Goal: Task Accomplishment & Management: Use online tool/utility

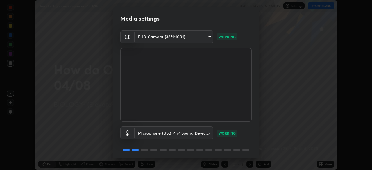
scroll to position [21, 0]
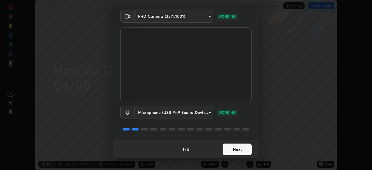
click at [236, 150] on button "Next" at bounding box center [237, 150] width 29 height 12
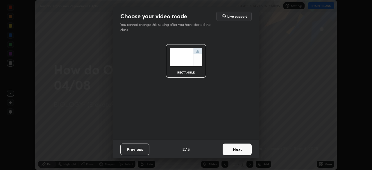
click at [237, 151] on button "Next" at bounding box center [237, 150] width 29 height 12
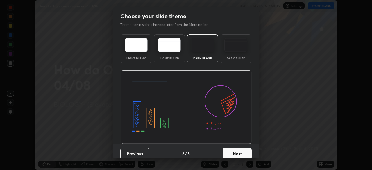
click at [240, 153] on button "Next" at bounding box center [237, 154] width 29 height 12
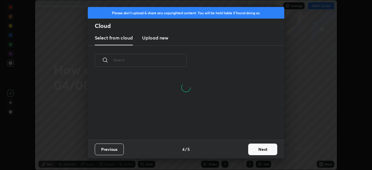
scroll to position [65, 187]
click at [118, 148] on button "Previous" at bounding box center [109, 150] width 29 height 12
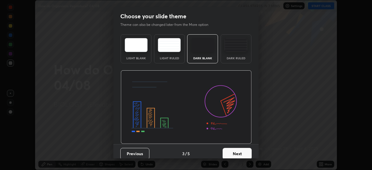
click at [133, 154] on button "Previous" at bounding box center [134, 154] width 29 height 12
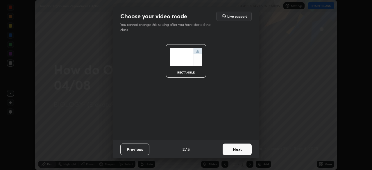
click at [137, 149] on button "Previous" at bounding box center [134, 150] width 29 height 12
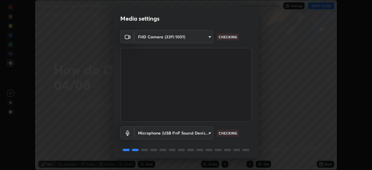
click at [208, 134] on body "Erase all How do Organisms Reproduce? 04/08 CLASS STARTS IN 7 MINS Settings STA…" at bounding box center [186, 85] width 372 height 170
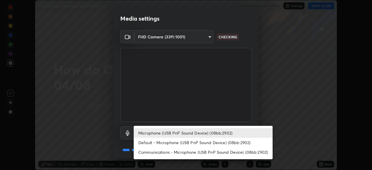
click at [180, 144] on li "Default - Microphone (USB PnP Sound Device) (08bb:2902)" at bounding box center [203, 143] width 139 height 10
type input "default"
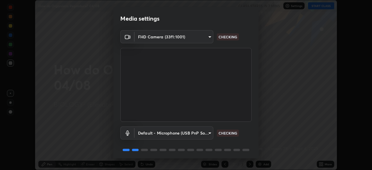
scroll to position [21, 0]
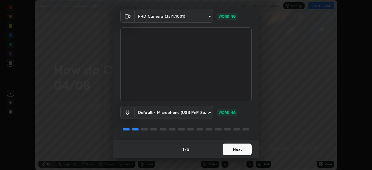
click at [235, 154] on button "Next" at bounding box center [237, 150] width 29 height 12
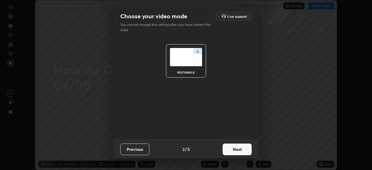
click at [239, 152] on button "Next" at bounding box center [237, 150] width 29 height 12
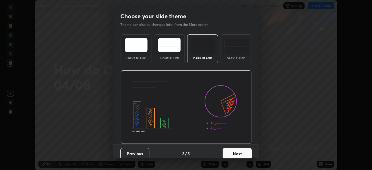
click at [243, 152] on button "Next" at bounding box center [237, 154] width 29 height 12
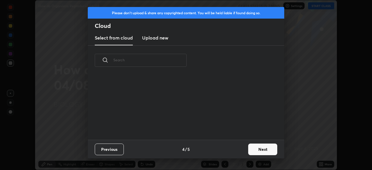
click at [249, 153] on button "Next" at bounding box center [262, 150] width 29 height 12
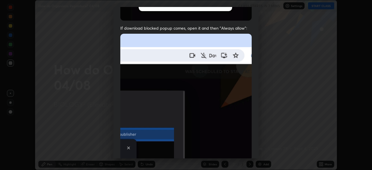
scroll to position [139, 0]
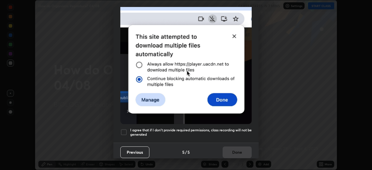
click at [125, 129] on div at bounding box center [123, 132] width 7 height 7
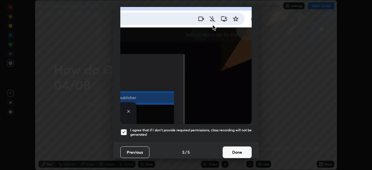
click at [231, 149] on button "Done" at bounding box center [237, 153] width 29 height 12
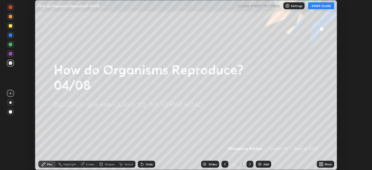
click at [322, 166] on icon at bounding box center [321, 165] width 1 height 1
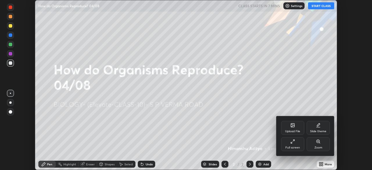
click at [295, 130] on div "Upload File" at bounding box center [292, 131] width 15 height 3
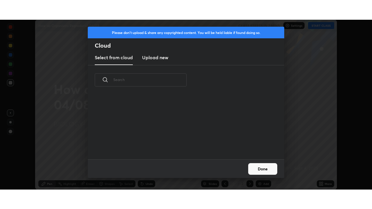
scroll to position [37, 187]
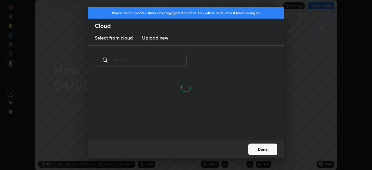
click at [162, 37] on h3 "Upload new" at bounding box center [155, 37] width 26 height 7
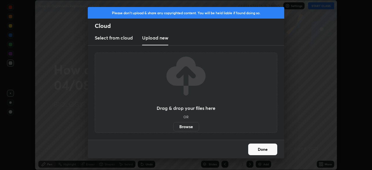
click at [179, 125] on label "Browse" at bounding box center [186, 126] width 26 height 9
click at [173, 125] on input "Browse" at bounding box center [173, 126] width 0 height 9
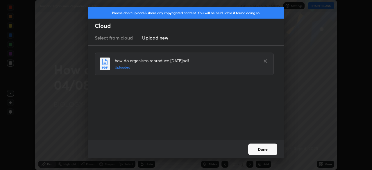
click at [262, 148] on button "Done" at bounding box center [262, 150] width 29 height 12
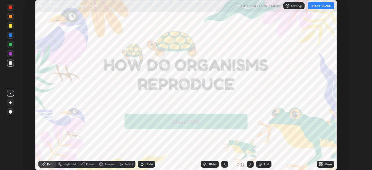
click at [322, 163] on icon at bounding box center [321, 162] width 1 height 1
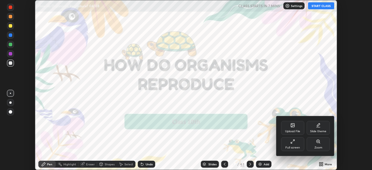
click at [296, 146] on div "Full screen" at bounding box center [292, 147] width 15 height 3
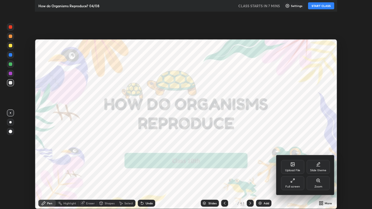
scroll to position [209, 372]
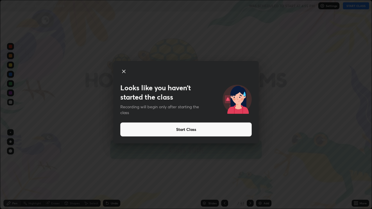
click at [222, 128] on button "Start Class" at bounding box center [185, 130] width 131 height 14
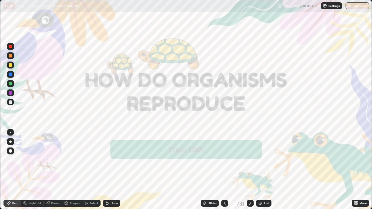
click at [208, 170] on div "Slides" at bounding box center [210, 203] width 18 height 7
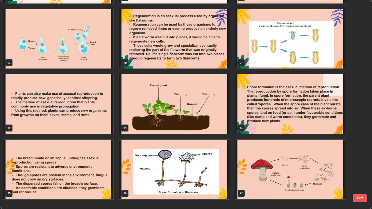
scroll to position [369, 0]
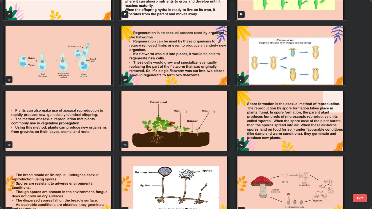
click at [187, 77] on img "grid" at bounding box center [174, 56] width 110 height 60
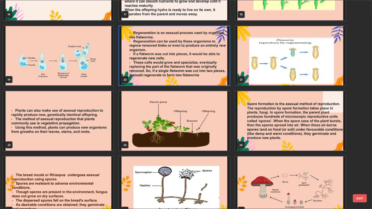
click at [185, 77] on img "grid" at bounding box center [174, 56] width 110 height 60
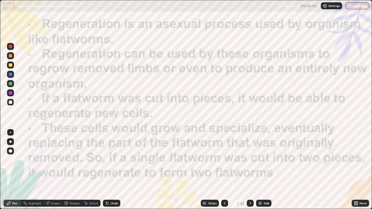
click at [206, 170] on div "Slides" at bounding box center [210, 203] width 18 height 7
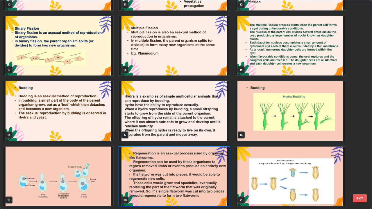
scroll to position [207, 369]
click at [147, 170] on img "grid" at bounding box center [174, 177] width 110 height 60
click at [148, 170] on img "grid" at bounding box center [174, 177] width 110 height 60
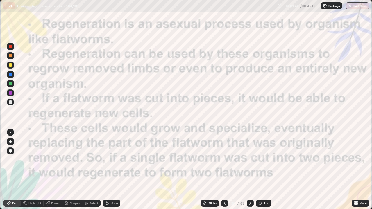
click at [224, 170] on icon at bounding box center [224, 203] width 5 height 5
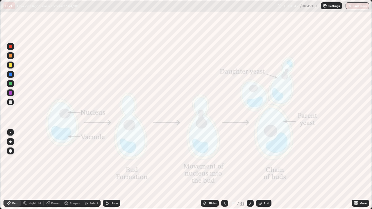
click at [260, 170] on img at bounding box center [260, 203] width 5 height 5
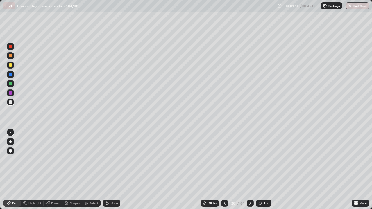
click at [11, 74] on div at bounding box center [10, 74] width 3 height 3
click at [13, 170] on div "Pen" at bounding box center [14, 203] width 5 height 3
click at [11, 151] on div at bounding box center [10, 150] width 3 height 3
click at [11, 65] on div at bounding box center [10, 64] width 3 height 3
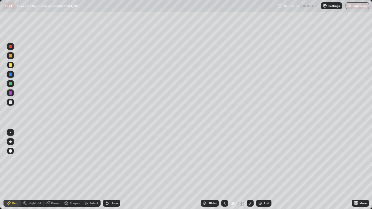
click at [108, 170] on icon at bounding box center [107, 203] width 5 height 5
click at [68, 170] on div "Shapes" at bounding box center [72, 203] width 20 height 7
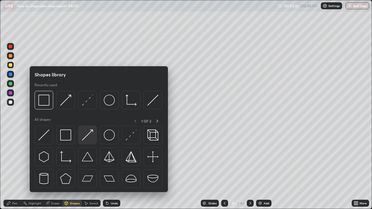
click at [85, 138] on img at bounding box center [87, 135] width 11 height 11
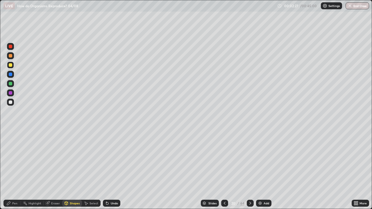
click at [70, 170] on div "Shapes" at bounding box center [75, 203] width 10 height 3
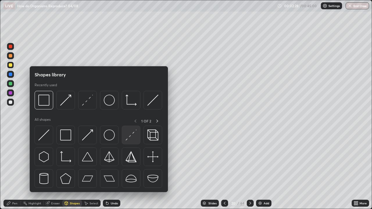
click at [128, 136] on img at bounding box center [131, 135] width 11 height 11
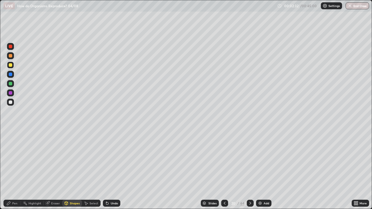
click at [87, 170] on icon at bounding box center [86, 203] width 5 height 5
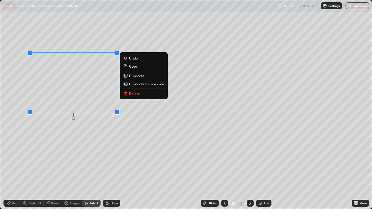
click at [128, 69] on button "Copy" at bounding box center [143, 66] width 43 height 7
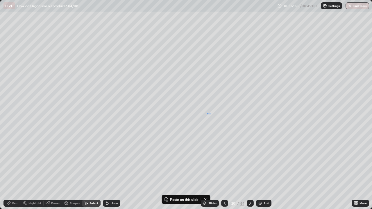
click at [208, 113] on div "0 ° Undo Copy Paste here Duplicate Duplicate to new slide Delete" at bounding box center [185, 104] width 371 height 209
click at [227, 156] on p "Paste here" at bounding box center [235, 156] width 17 height 5
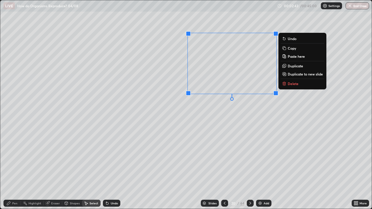
click at [198, 134] on div "0 ° Undo Copy Paste here Duplicate Duplicate to new slide Delete" at bounding box center [185, 104] width 371 height 209
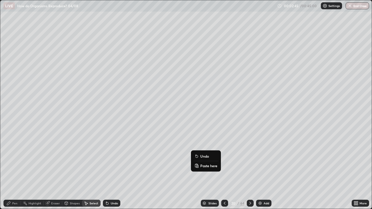
click at [203, 167] on p "Paste here" at bounding box center [208, 166] width 17 height 5
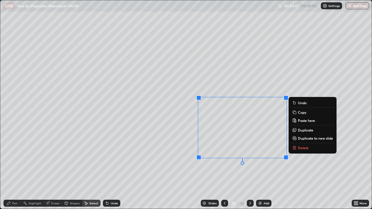
click at [168, 142] on div "0 ° Undo Copy Paste here Duplicate Duplicate to new slide Delete" at bounding box center [185, 104] width 371 height 209
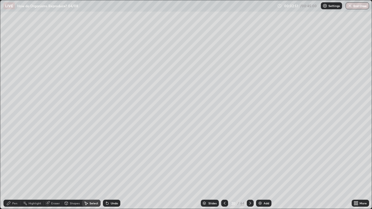
click at [54, 170] on div "Eraser" at bounding box center [55, 203] width 9 height 3
click at [14, 170] on div "Pen" at bounding box center [14, 203] width 5 height 3
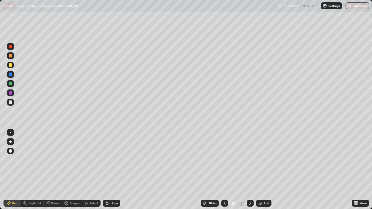
click at [10, 94] on div at bounding box center [10, 92] width 3 height 3
click at [111, 170] on div "Undo" at bounding box center [114, 203] width 7 height 3
click at [10, 83] on div at bounding box center [10, 83] width 3 height 3
click at [16, 170] on div "Pen" at bounding box center [11, 203] width 17 height 7
click at [70, 170] on div "Shapes" at bounding box center [72, 203] width 20 height 7
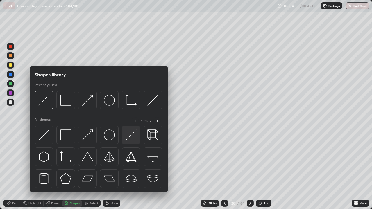
click at [128, 138] on img at bounding box center [131, 135] width 11 height 11
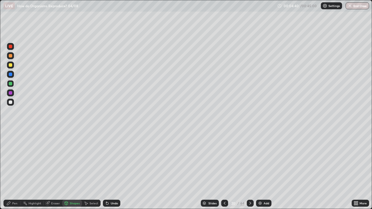
click at [54, 170] on div "Eraser" at bounding box center [55, 203] width 9 height 3
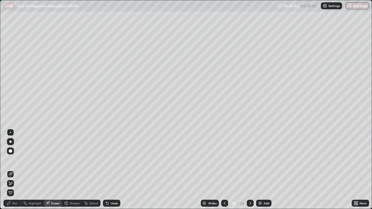
click at [13, 170] on div "Pen" at bounding box center [14, 203] width 5 height 3
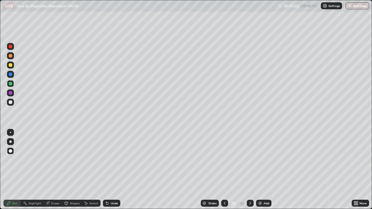
click at [11, 93] on div at bounding box center [10, 92] width 3 height 3
click at [113, 170] on div "Undo" at bounding box center [114, 203] width 7 height 3
click at [71, 170] on div "Shapes" at bounding box center [75, 203] width 10 height 3
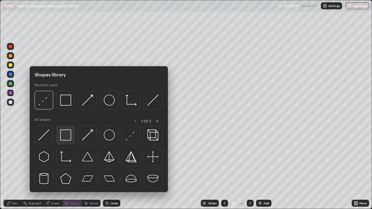
click at [67, 139] on img at bounding box center [65, 135] width 11 height 11
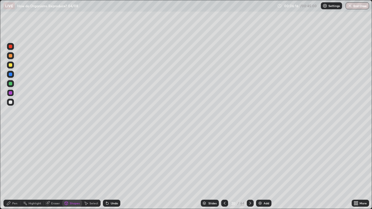
click at [249, 170] on icon at bounding box center [250, 203] width 5 height 5
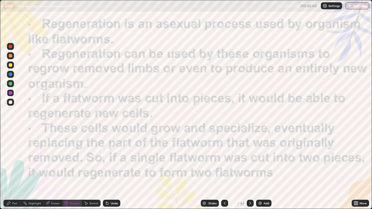
click at [250, 170] on icon at bounding box center [250, 203] width 5 height 5
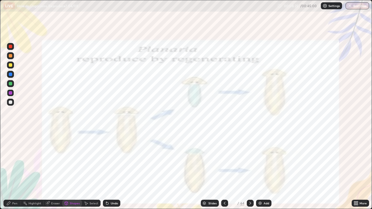
click at [249, 170] on icon at bounding box center [250, 203] width 2 height 3
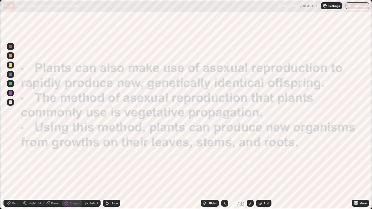
click at [263, 170] on div "Add" at bounding box center [263, 203] width 15 height 7
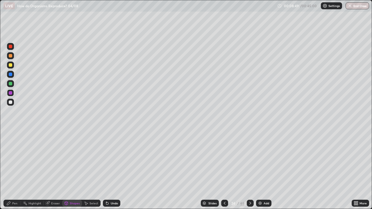
click at [9, 85] on div at bounding box center [10, 83] width 3 height 3
click at [13, 170] on div "Pen" at bounding box center [14, 203] width 5 height 3
click at [10, 151] on div at bounding box center [10, 150] width 3 height 3
click at [11, 85] on div at bounding box center [10, 83] width 3 height 3
click at [11, 56] on div at bounding box center [10, 55] width 3 height 3
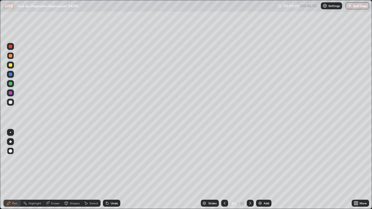
click at [31, 170] on div "Highlight" at bounding box center [34, 203] width 13 height 3
click at [11, 170] on icon at bounding box center [10, 183] width 5 height 5
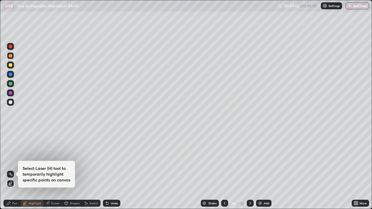
click at [10, 170] on icon at bounding box center [10, 186] width 3 height 0
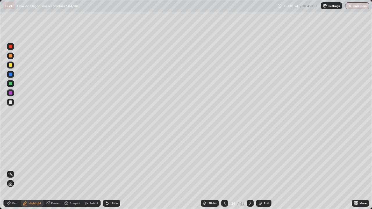
click at [11, 47] on div at bounding box center [10, 46] width 3 height 3
click at [110, 170] on div "Undo" at bounding box center [111, 203] width 17 height 7
click at [14, 170] on div "Pen" at bounding box center [11, 203] width 17 height 7
click at [108, 170] on icon at bounding box center [107, 203] width 5 height 5
click at [8, 84] on div at bounding box center [10, 83] width 7 height 7
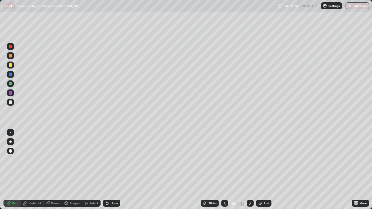
click at [10, 142] on div at bounding box center [10, 142] width 2 height 2
click at [10, 102] on div at bounding box center [10, 102] width 3 height 3
click at [92, 170] on div "Select" at bounding box center [94, 203] width 9 height 3
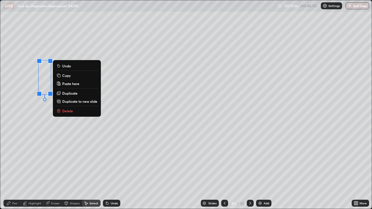
click at [67, 75] on p "Copy" at bounding box center [66, 75] width 8 height 5
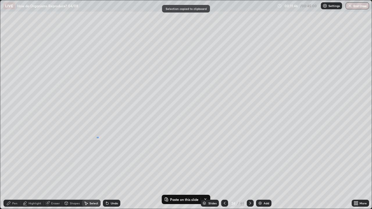
click at [97, 138] on div "0 ° Undo Copy Paste here Duplicate Duplicate to new slide Delete" at bounding box center [185, 104] width 371 height 209
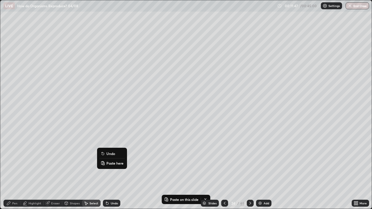
click at [108, 163] on p "Paste here" at bounding box center [114, 163] width 17 height 5
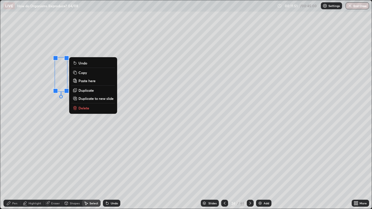
click at [95, 137] on div "0 ° Undo Copy Paste here Duplicate Duplicate to new slide Delete" at bounding box center [185, 104] width 371 height 209
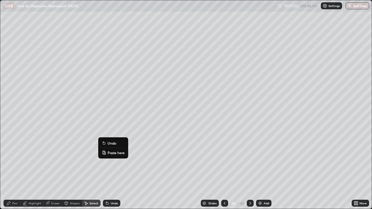
click at [109, 152] on p "Paste here" at bounding box center [116, 153] width 17 height 5
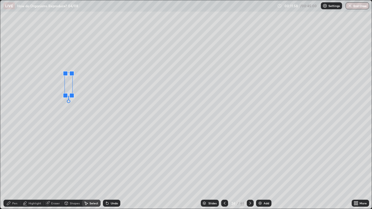
click at [74, 95] on div at bounding box center [71, 95] width 5 height 5
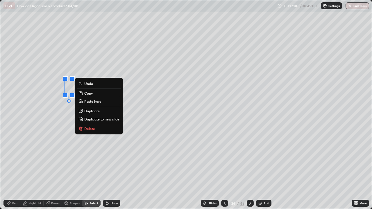
click at [72, 147] on div "0 ° Undo Copy Paste here Duplicate Duplicate to new slide Delete" at bounding box center [185, 104] width 371 height 209
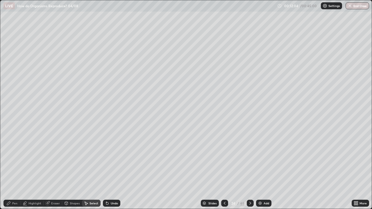
click at [52, 170] on div "Eraser" at bounding box center [55, 203] width 9 height 3
click at [112, 170] on div "Undo" at bounding box center [114, 203] width 7 height 3
click at [71, 170] on div "Shapes" at bounding box center [75, 203] width 10 height 3
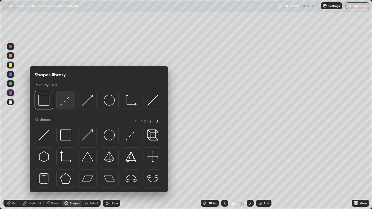
click at [66, 103] on img at bounding box center [65, 100] width 11 height 11
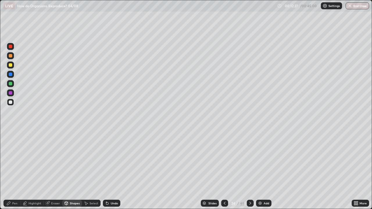
click at [109, 170] on div "Undo" at bounding box center [111, 203] width 17 height 7
click at [10, 170] on icon at bounding box center [8, 203] width 5 height 5
click at [12, 84] on div at bounding box center [10, 83] width 3 height 3
click at [14, 170] on div "Pen" at bounding box center [14, 203] width 5 height 3
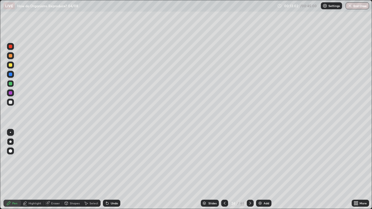
click at [10, 142] on div at bounding box center [10, 142] width 2 height 2
click at [10, 152] on div at bounding box center [10, 150] width 3 height 3
click at [10, 133] on div at bounding box center [10, 132] width 1 height 1
click at [10, 84] on div at bounding box center [10, 83] width 3 height 3
click at [113, 170] on div "Undo" at bounding box center [111, 203] width 17 height 7
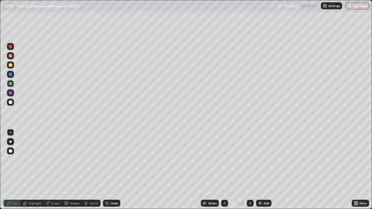
click at [8, 153] on div at bounding box center [10, 151] width 7 height 7
click at [11, 46] on div at bounding box center [10, 46] width 3 height 3
click at [10, 142] on div at bounding box center [10, 142] width 2 height 2
click at [13, 85] on div at bounding box center [10, 83] width 7 height 7
click at [13, 49] on div at bounding box center [10, 46] width 7 height 7
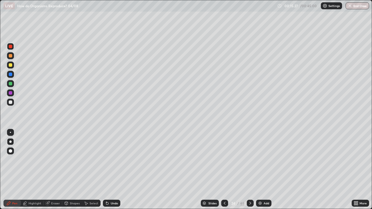
click at [10, 133] on div at bounding box center [10, 132] width 1 height 1
click at [11, 58] on div at bounding box center [10, 55] width 7 height 7
click at [56, 170] on div "Eraser" at bounding box center [55, 203] width 9 height 3
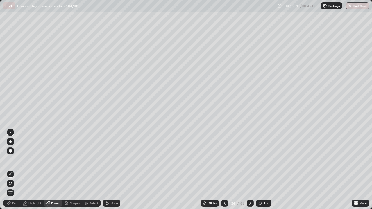
click at [13, 170] on div "Pen" at bounding box center [14, 203] width 5 height 3
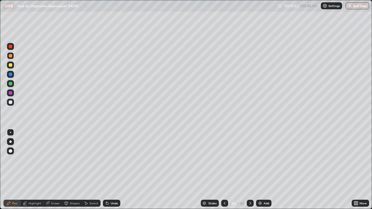
click at [10, 142] on div at bounding box center [10, 142] width 2 height 2
click at [114, 170] on div "Undo" at bounding box center [114, 203] width 7 height 3
click at [11, 103] on div at bounding box center [10, 102] width 3 height 3
click at [13, 85] on div at bounding box center [10, 83] width 7 height 7
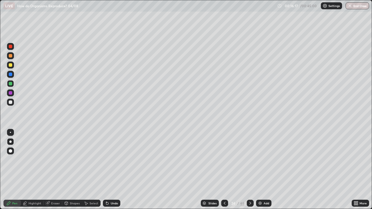
click at [11, 55] on div at bounding box center [10, 55] width 3 height 3
click at [10, 103] on div at bounding box center [10, 102] width 3 height 3
click at [114, 170] on div "Undo" at bounding box center [114, 203] width 7 height 3
click at [11, 84] on div at bounding box center [10, 83] width 3 height 3
click at [11, 83] on div at bounding box center [10, 83] width 3 height 3
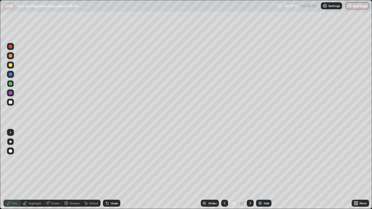
click at [10, 133] on div at bounding box center [10, 132] width 1 height 1
click at [10, 102] on div at bounding box center [10, 102] width 3 height 3
click at [53, 170] on div "Eraser" at bounding box center [55, 203] width 9 height 3
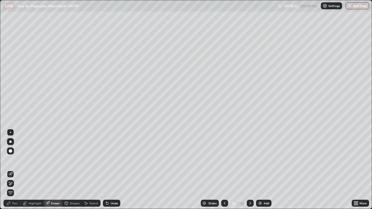
click at [68, 170] on div "Shapes" at bounding box center [72, 203] width 20 height 7
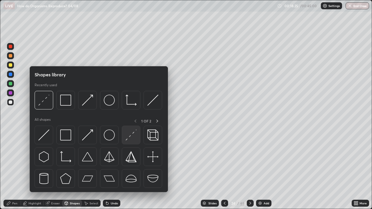
click at [129, 140] on img at bounding box center [131, 135] width 11 height 11
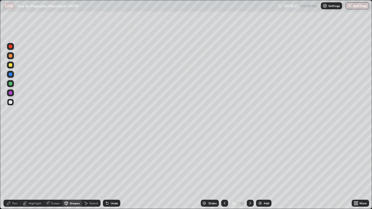
click at [12, 64] on div at bounding box center [10, 65] width 7 height 7
click at [106, 170] on icon at bounding box center [107, 204] width 2 height 2
click at [16, 170] on div "Pen" at bounding box center [14, 203] width 5 height 3
click at [252, 170] on div at bounding box center [250, 203] width 7 height 7
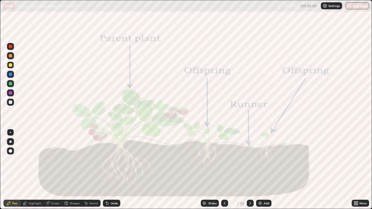
click at [249, 170] on icon at bounding box center [250, 203] width 5 height 5
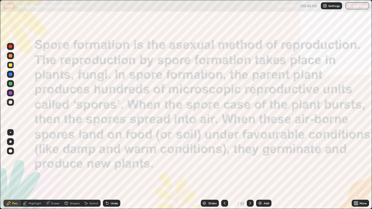
click at [225, 170] on icon at bounding box center [224, 203] width 5 height 5
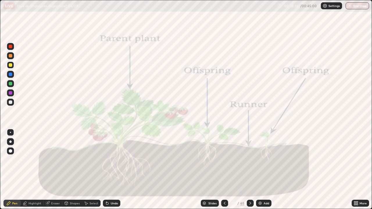
click at [225, 170] on icon at bounding box center [224, 203] width 5 height 5
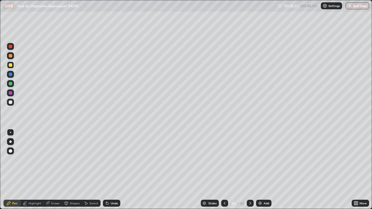
click at [226, 170] on div at bounding box center [224, 203] width 7 height 7
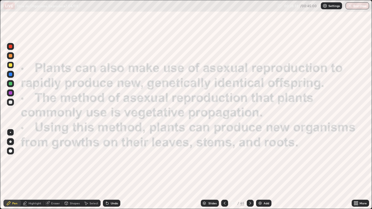
click at [225, 170] on icon at bounding box center [224, 203] width 5 height 5
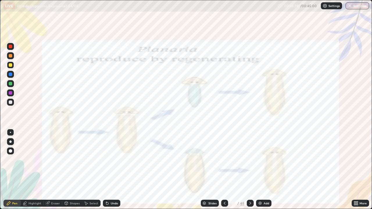
click at [249, 170] on icon at bounding box center [250, 203] width 5 height 5
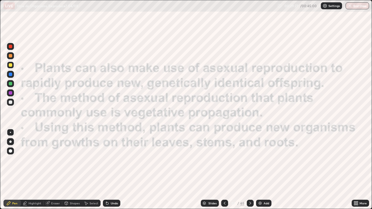
click at [250, 170] on icon at bounding box center [250, 203] width 5 height 5
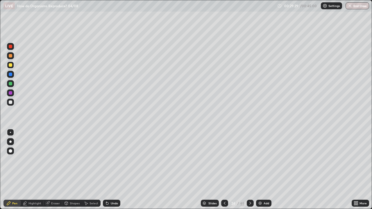
click at [249, 170] on icon at bounding box center [250, 203] width 5 height 5
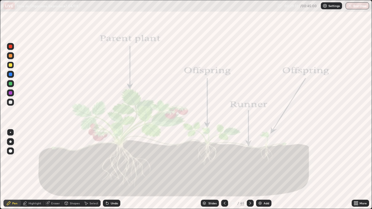
click at [251, 170] on div at bounding box center [250, 203] width 7 height 7
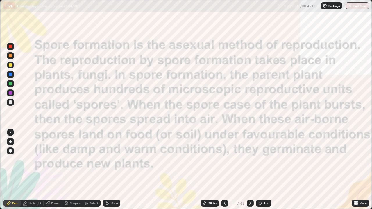
click at [251, 170] on icon at bounding box center [250, 203] width 5 height 5
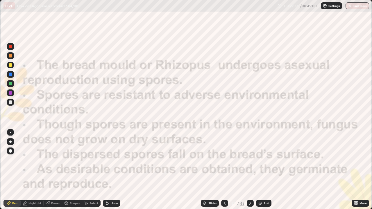
click at [250, 170] on icon at bounding box center [250, 203] width 5 height 5
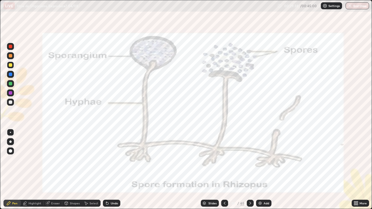
click at [224, 170] on icon at bounding box center [224, 203] width 5 height 5
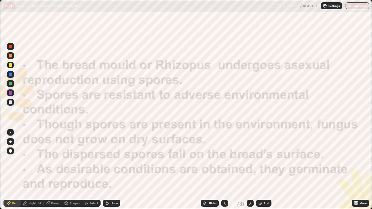
click at [225, 170] on div at bounding box center [224, 203] width 7 height 7
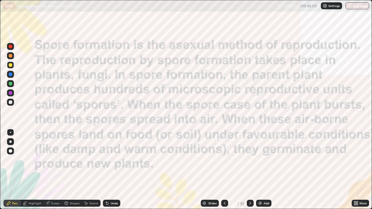
click at [225, 170] on div at bounding box center [224, 203] width 7 height 7
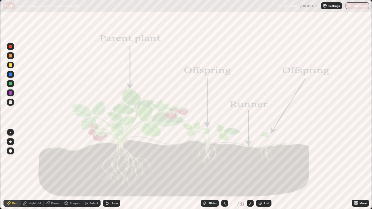
click at [264, 170] on div "Add" at bounding box center [267, 203] width 6 height 3
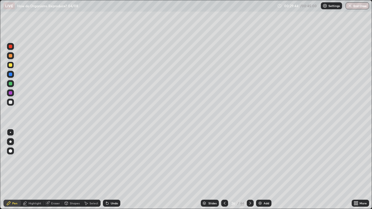
click at [32, 170] on div "Highlight" at bounding box center [34, 203] width 13 height 3
click at [11, 170] on icon at bounding box center [10, 183] width 5 height 5
click at [9, 105] on div at bounding box center [10, 102] width 7 height 7
click at [10, 58] on div at bounding box center [10, 55] width 7 height 7
click at [10, 103] on div at bounding box center [10, 102] width 3 height 3
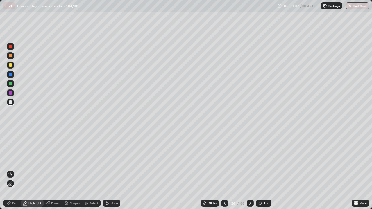
click at [10, 170] on icon at bounding box center [8, 203] width 5 height 5
click at [10, 151] on div at bounding box center [10, 150] width 3 height 3
click at [11, 92] on div at bounding box center [10, 92] width 3 height 3
click at [11, 150] on div at bounding box center [10, 150] width 3 height 3
click at [53, 170] on div "Eraser" at bounding box center [55, 203] width 9 height 3
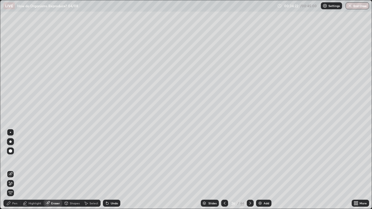
click at [10, 133] on div at bounding box center [10, 132] width 1 height 1
click at [51, 170] on div "Eraser" at bounding box center [55, 203] width 9 height 3
click at [12, 170] on div "Pen" at bounding box center [11, 203] width 17 height 7
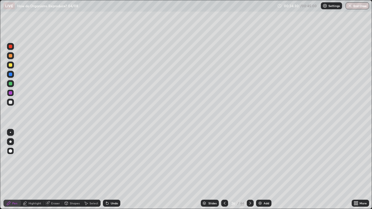
click at [11, 94] on div at bounding box center [10, 92] width 3 height 3
click at [11, 47] on div at bounding box center [10, 46] width 3 height 3
click at [15, 170] on div "Pen" at bounding box center [14, 203] width 5 height 3
click at [10, 83] on div at bounding box center [10, 83] width 3 height 3
click at [10, 102] on div at bounding box center [10, 102] width 3 height 3
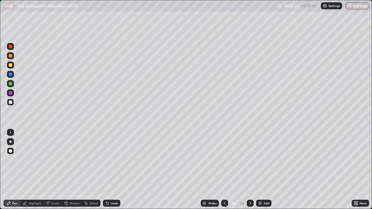
click at [13, 170] on div "Pen" at bounding box center [11, 203] width 17 height 7
click at [202, 170] on div "Slides" at bounding box center [210, 203] width 18 height 7
click at [111, 170] on div "Undo" at bounding box center [114, 203] width 7 height 3
click at [111, 170] on div "Undo" at bounding box center [111, 203] width 17 height 7
click at [110, 170] on div "Undo" at bounding box center [111, 203] width 17 height 7
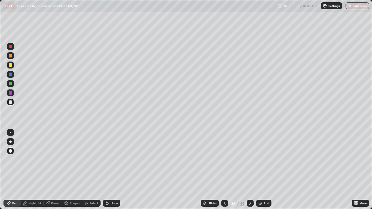
click at [111, 170] on div "Undo" at bounding box center [114, 203] width 7 height 3
click at [11, 84] on div at bounding box center [10, 83] width 3 height 3
click at [11, 102] on div at bounding box center [10, 102] width 3 height 3
click at [9, 57] on div at bounding box center [10, 55] width 3 height 3
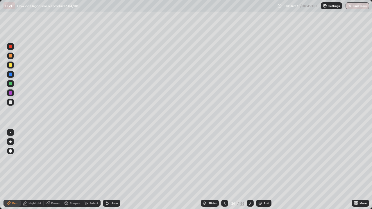
click at [29, 170] on div "Highlight" at bounding box center [34, 203] width 13 height 3
click at [10, 170] on icon at bounding box center [10, 183] width 5 height 5
click at [115, 170] on div "Undo" at bounding box center [114, 203] width 7 height 3
click at [10, 101] on div at bounding box center [10, 102] width 3 height 3
click at [11, 170] on div "Pen" at bounding box center [11, 203] width 17 height 7
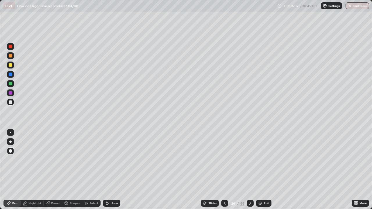
click at [10, 150] on div at bounding box center [10, 150] width 3 height 3
click at [10, 103] on div at bounding box center [10, 102] width 3 height 3
click at [10, 142] on div at bounding box center [10, 142] width 2 height 2
click at [250, 170] on icon at bounding box center [250, 203] width 5 height 5
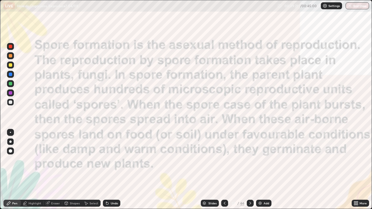
click at [249, 170] on icon at bounding box center [250, 203] width 2 height 3
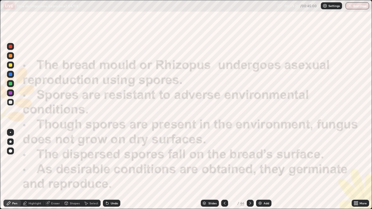
click at [249, 170] on icon at bounding box center [250, 203] width 5 height 5
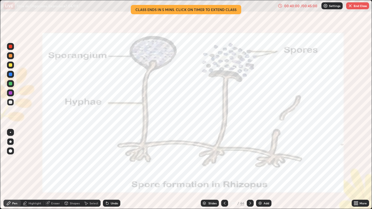
click at [250, 170] on icon at bounding box center [250, 203] width 5 height 5
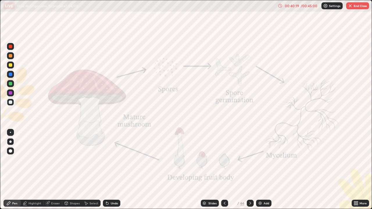
click at [224, 170] on div at bounding box center [224, 203] width 7 height 7
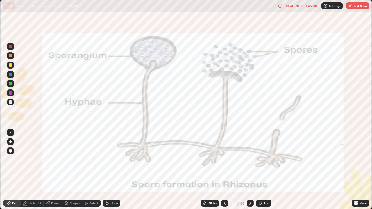
click at [223, 170] on div at bounding box center [224, 203] width 7 height 7
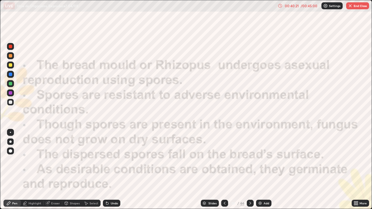
click at [223, 170] on div at bounding box center [224, 203] width 7 height 7
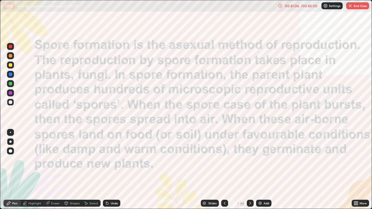
click at [250, 170] on icon at bounding box center [250, 203] width 5 height 5
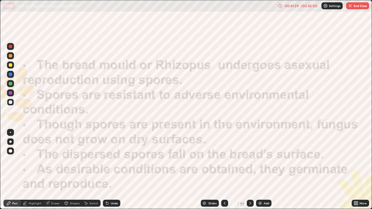
click at [249, 170] on icon at bounding box center [250, 203] width 5 height 5
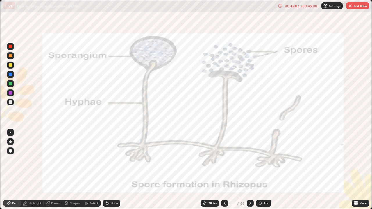
click at [250, 170] on icon at bounding box center [250, 203] width 5 height 5
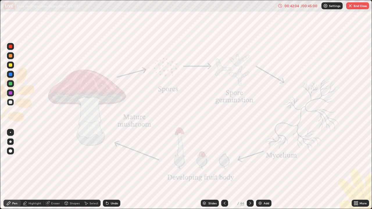
click at [249, 170] on icon at bounding box center [250, 203] width 2 height 3
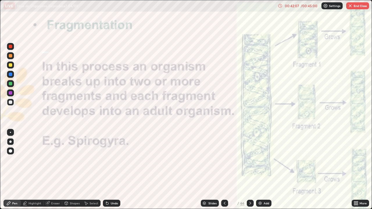
click at [209, 170] on div "Slides" at bounding box center [210, 203] width 18 height 7
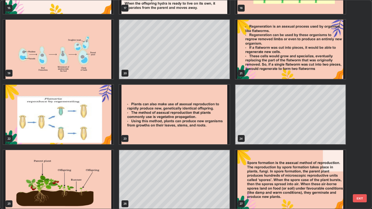
scroll to position [348, 0]
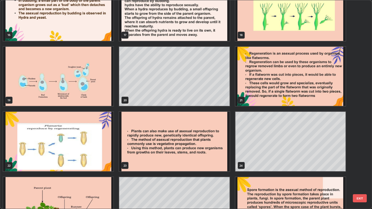
click at [360, 170] on button "EXIT" at bounding box center [360, 198] width 14 height 8
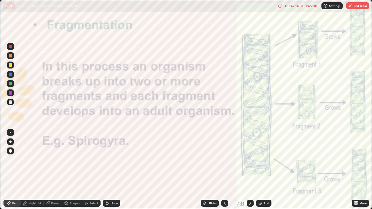
click at [358, 6] on button "End Class" at bounding box center [357, 5] width 23 height 7
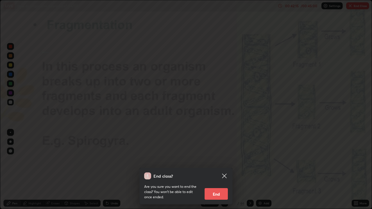
click at [217, 170] on button "End" at bounding box center [216, 194] width 23 height 12
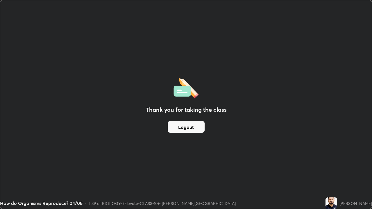
click at [187, 127] on button "Logout" at bounding box center [186, 127] width 37 height 12
